Goal: Task Accomplishment & Management: Use online tool/utility

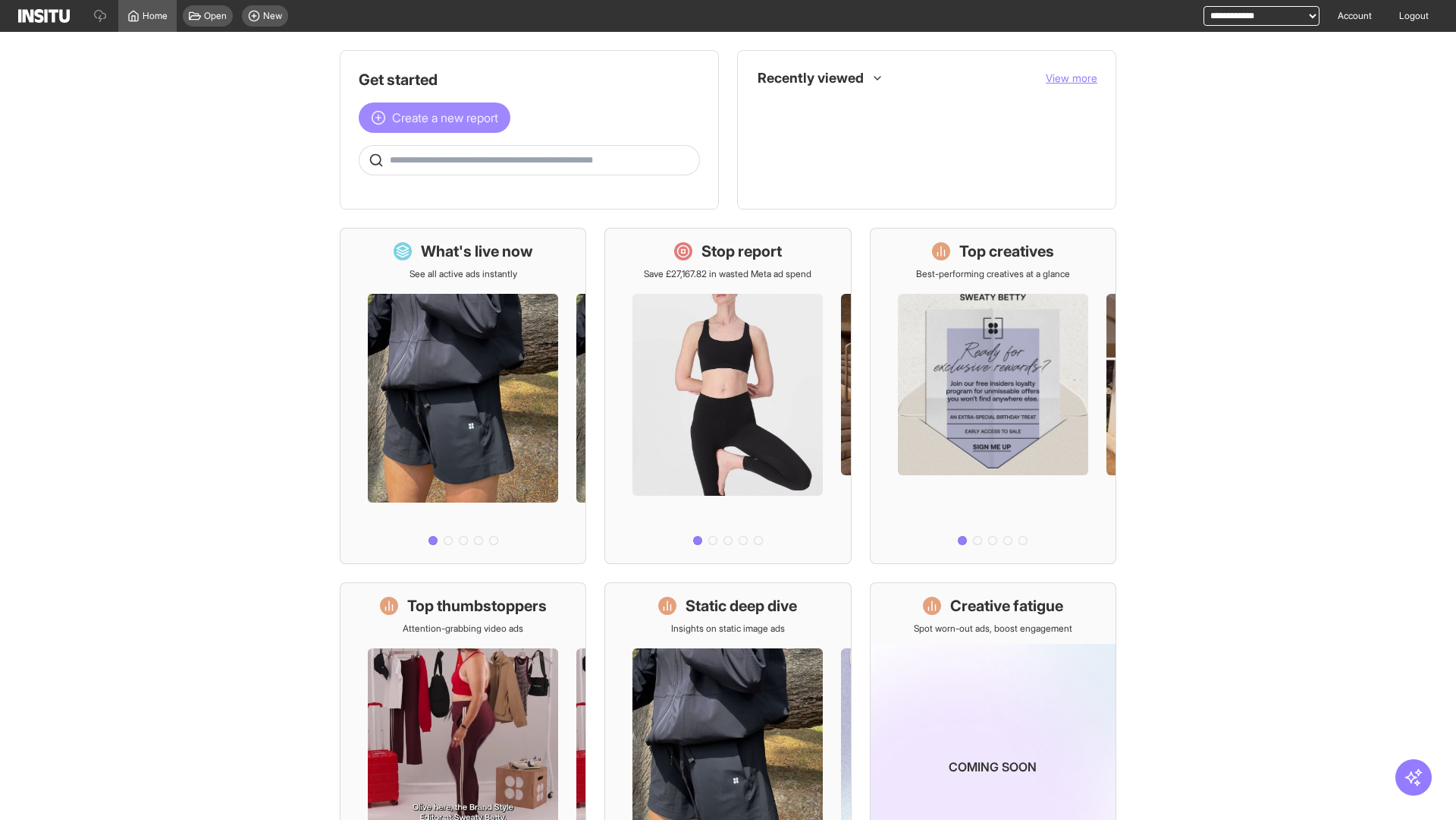
click at [438, 118] on span "Create a new report" at bounding box center [445, 118] width 106 height 18
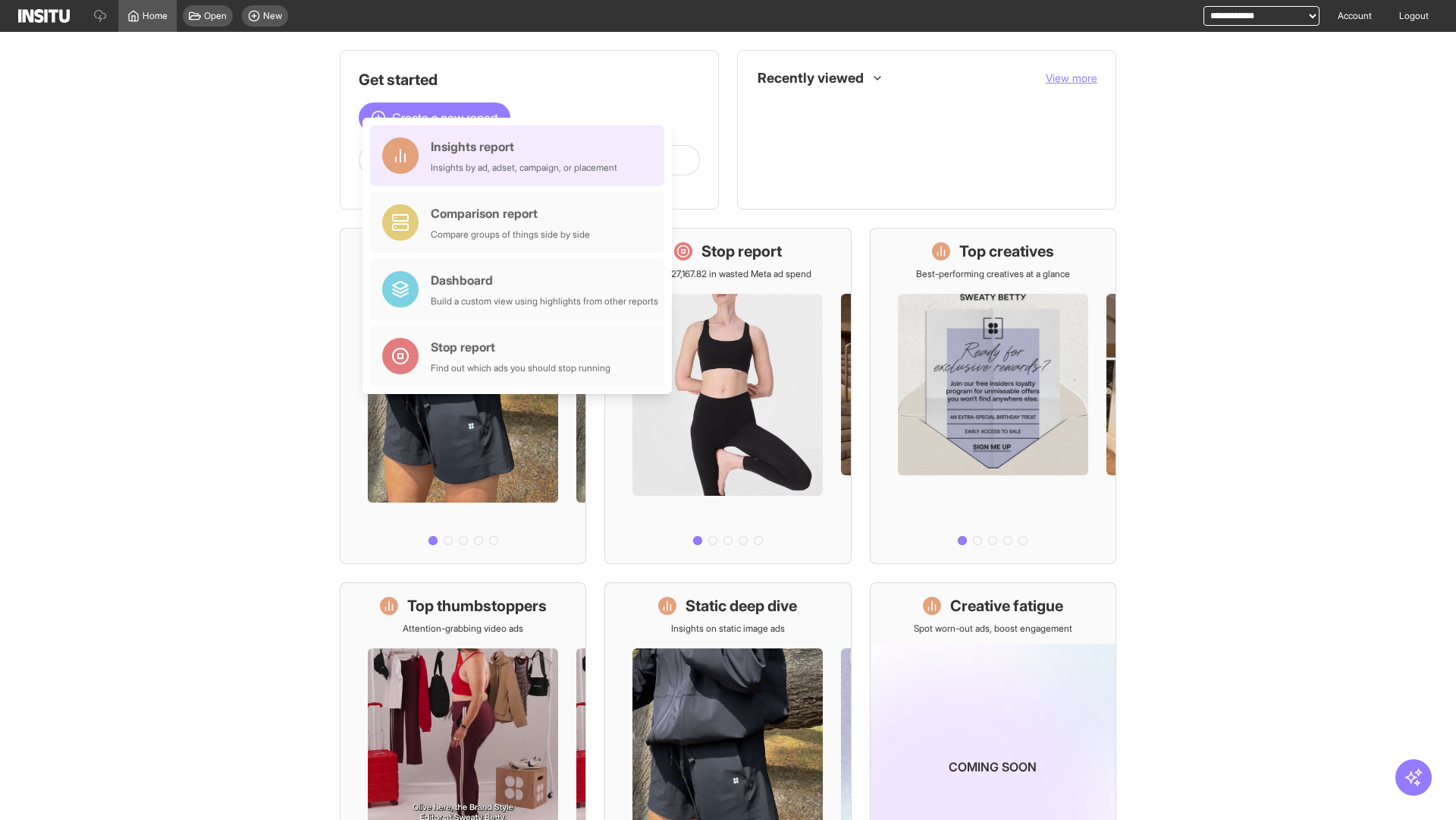
click at [521, 156] on div "Insights report Insights by ad, adset, campaign, or placement" at bounding box center [524, 156] width 187 height 37
